Goal: Navigation & Orientation: Go to known website

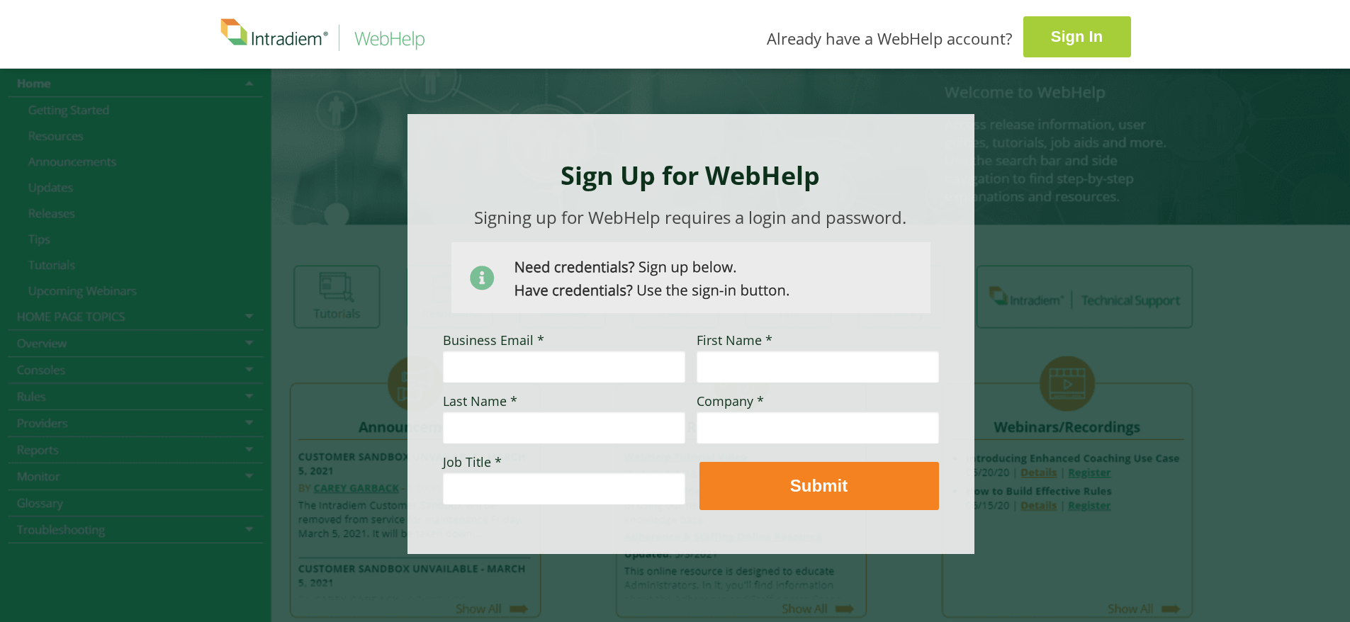
click at [1061, 39] on strong "Sign In" at bounding box center [1077, 37] width 52 height 18
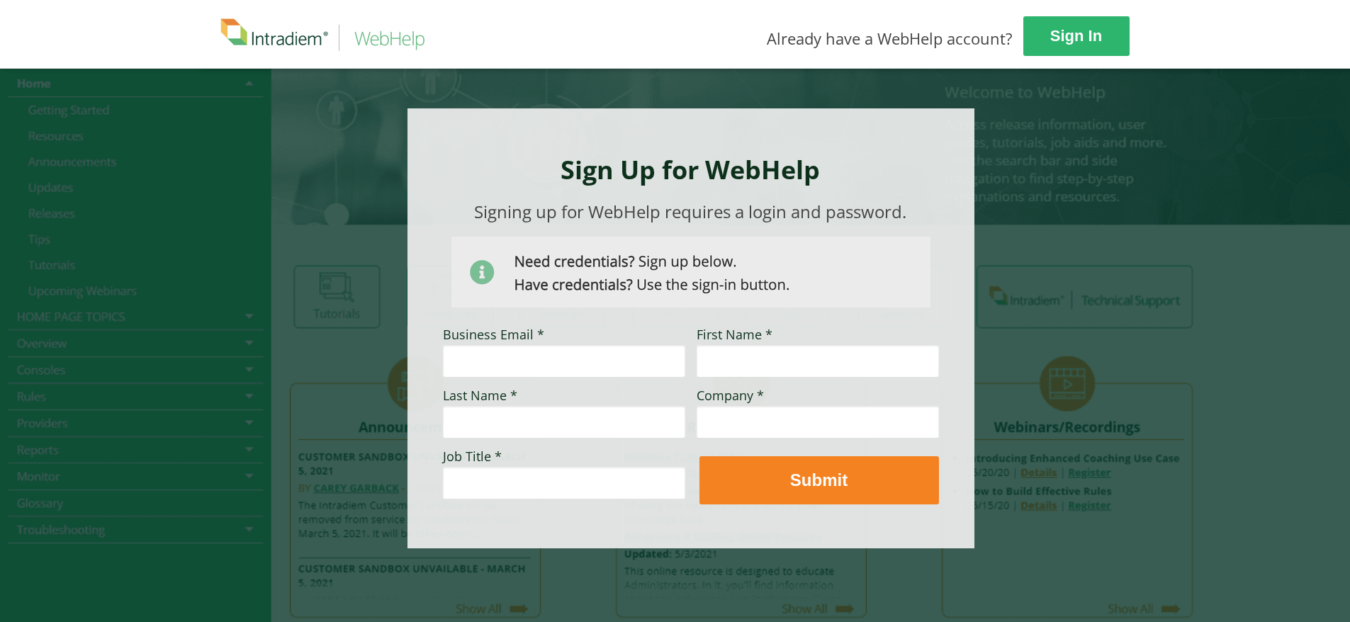
scroll to position [8, 0]
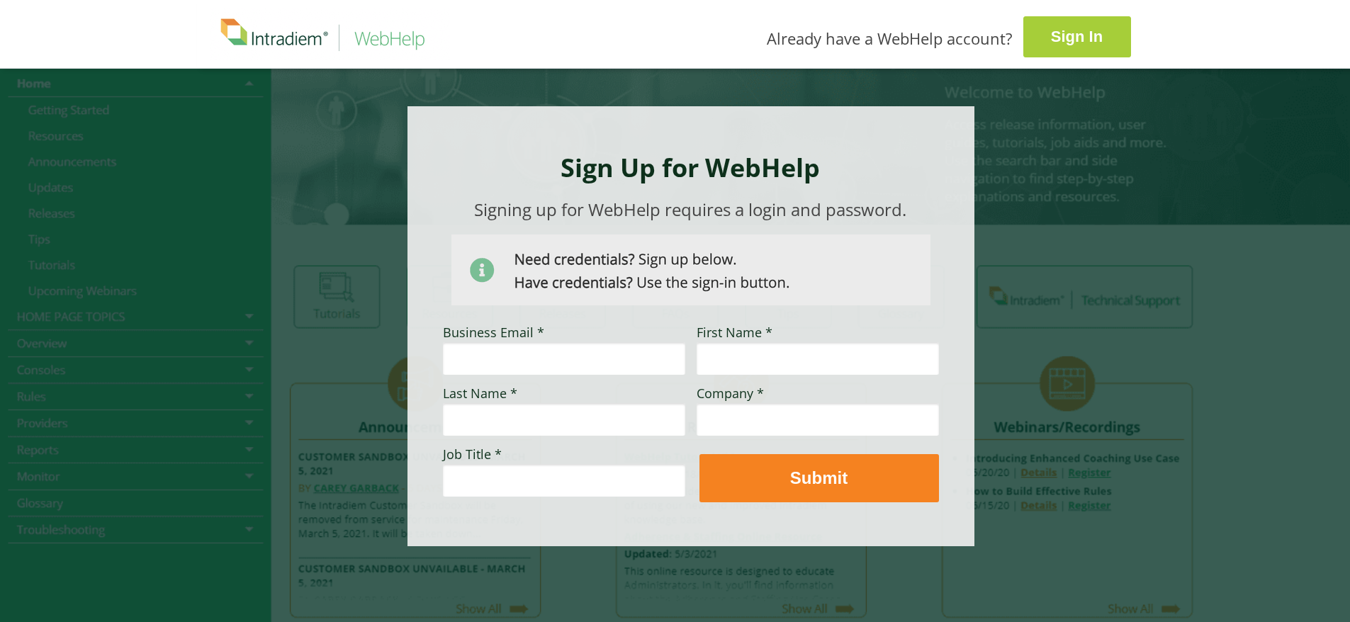
click at [1090, 21] on link "Sign In" at bounding box center [1077, 36] width 108 height 41
click at [299, 35] on img at bounding box center [330, 35] width 240 height 52
